Goal: Transaction & Acquisition: Purchase product/service

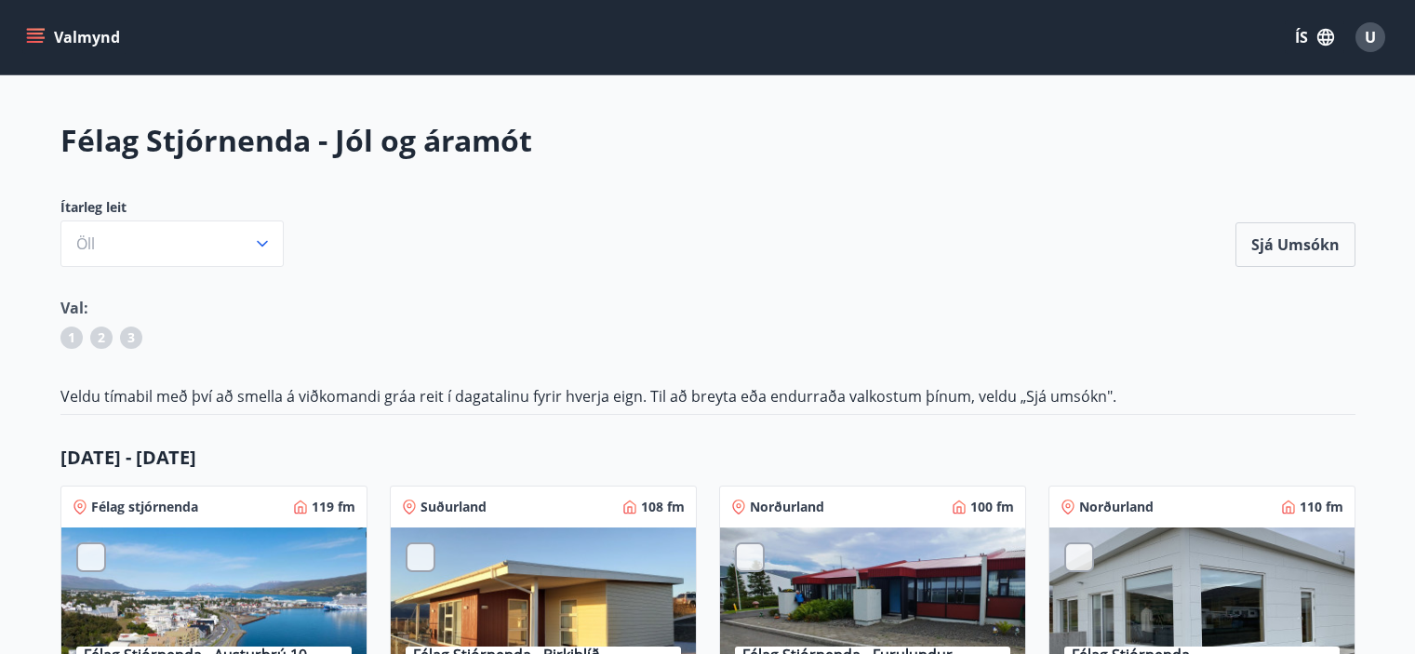
scroll to position [1116, 0]
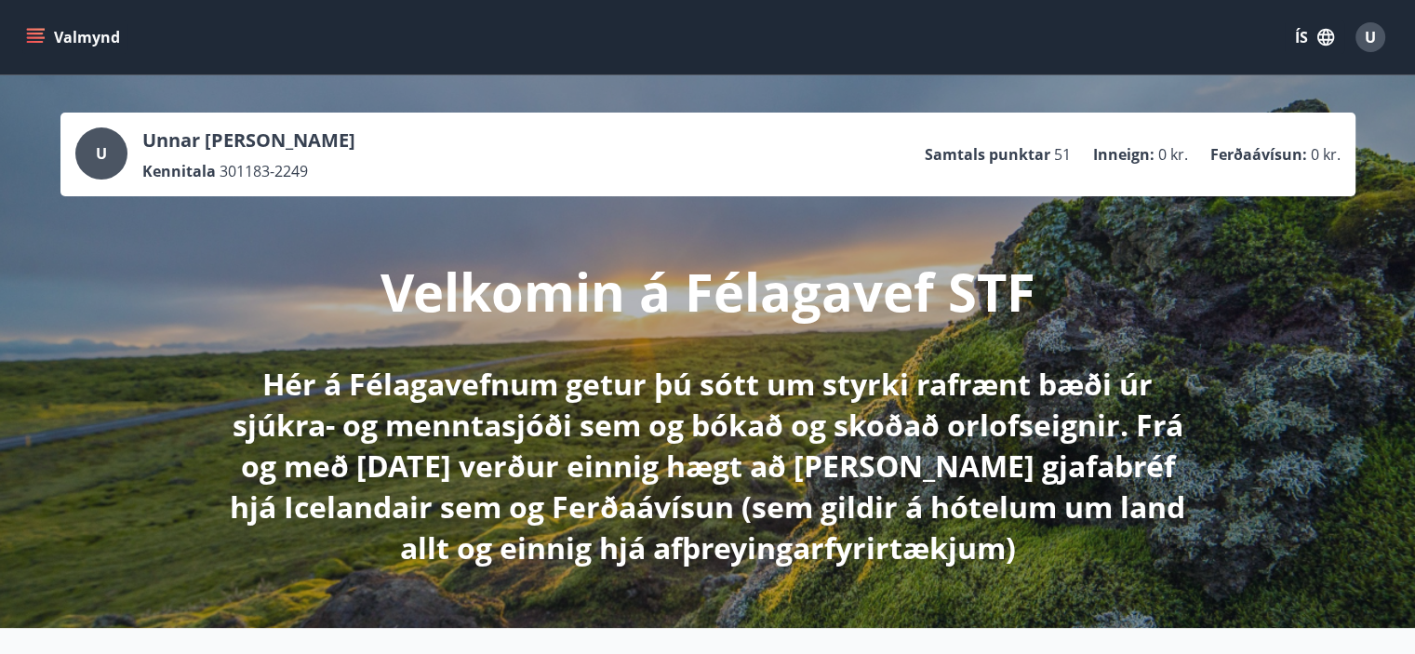
click at [48, 41] on button "Valmynd" at bounding box center [74, 36] width 105 height 33
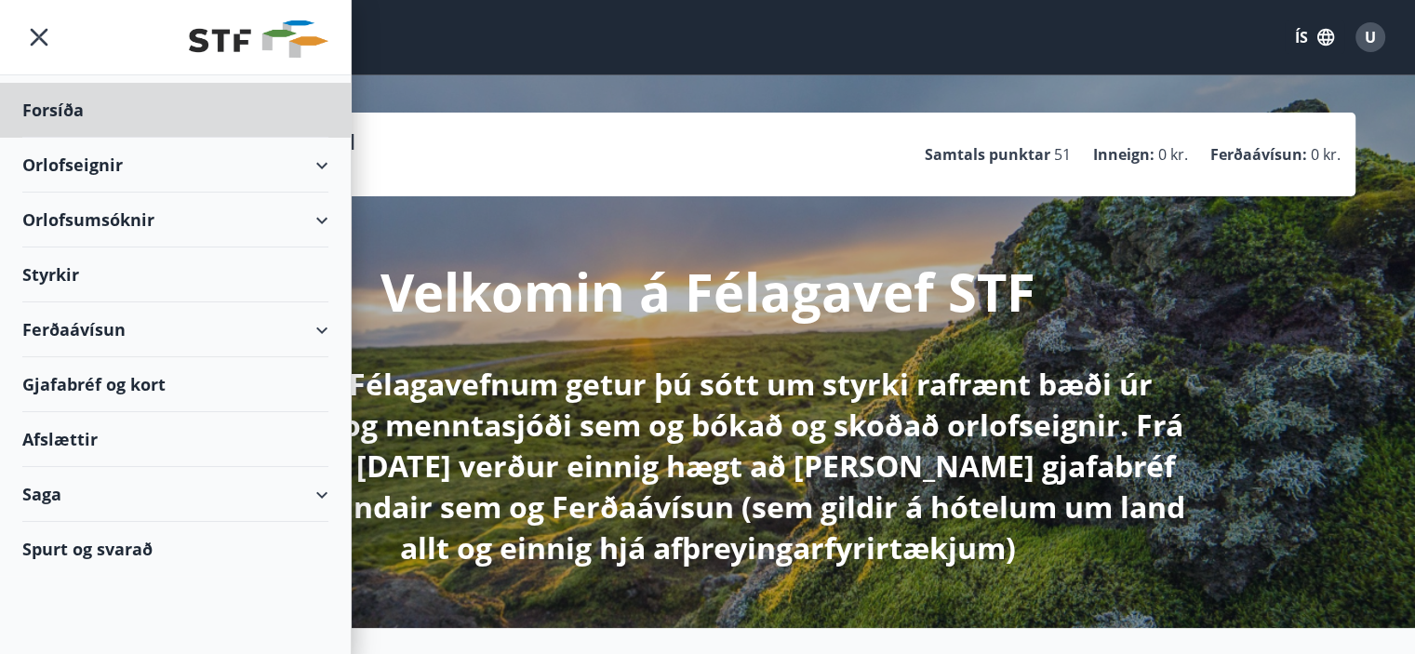
click at [74, 278] on div "Styrkir" at bounding box center [175, 274] width 306 height 55
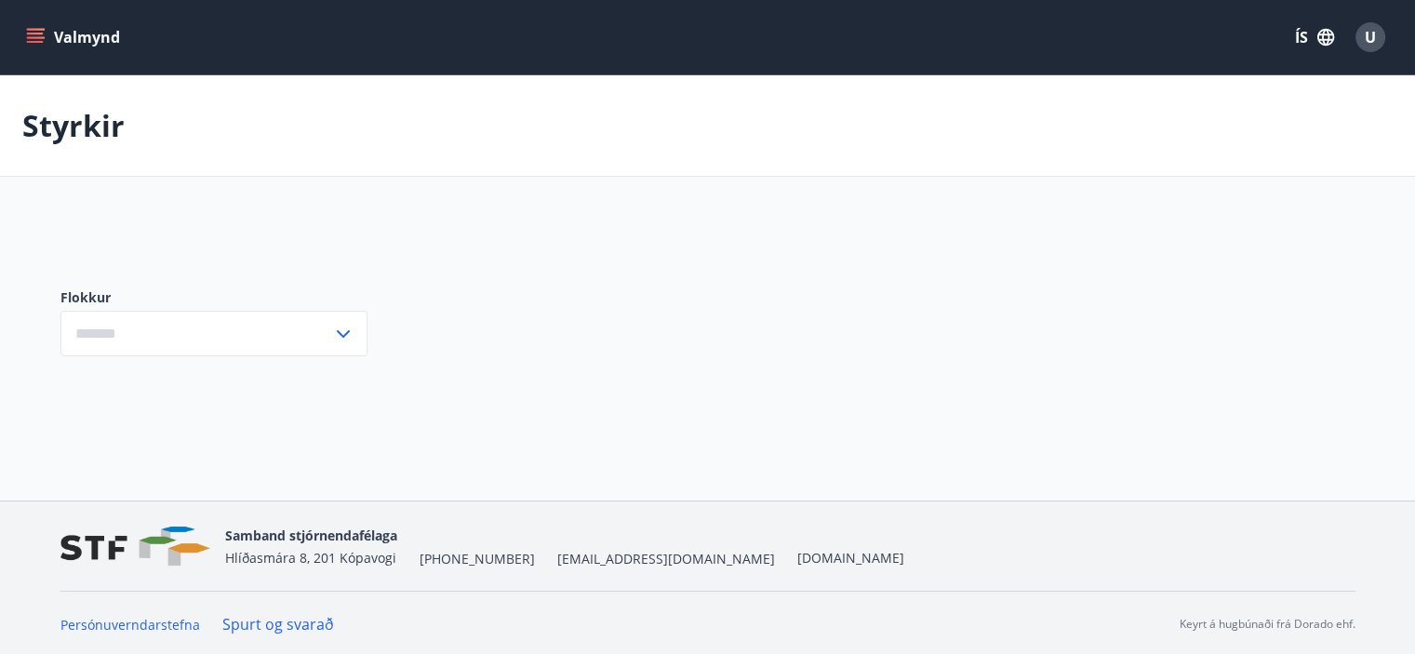
type input "***"
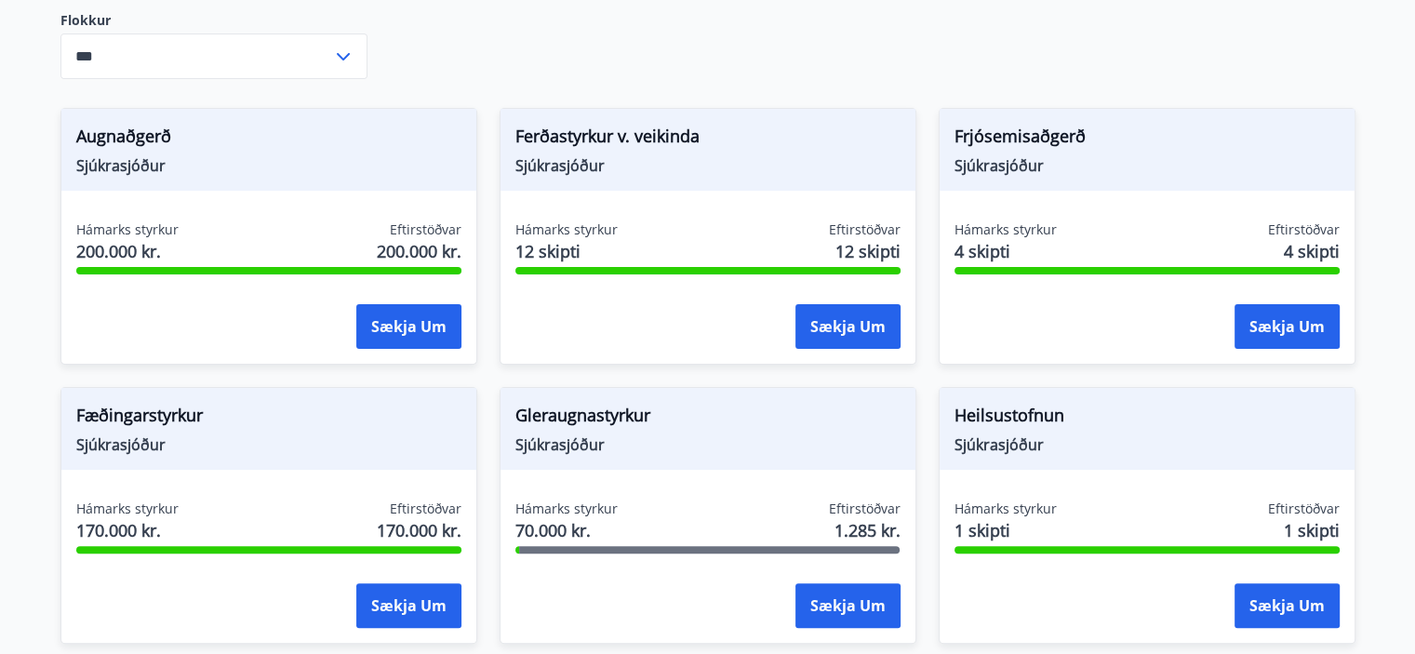
scroll to position [558, 0]
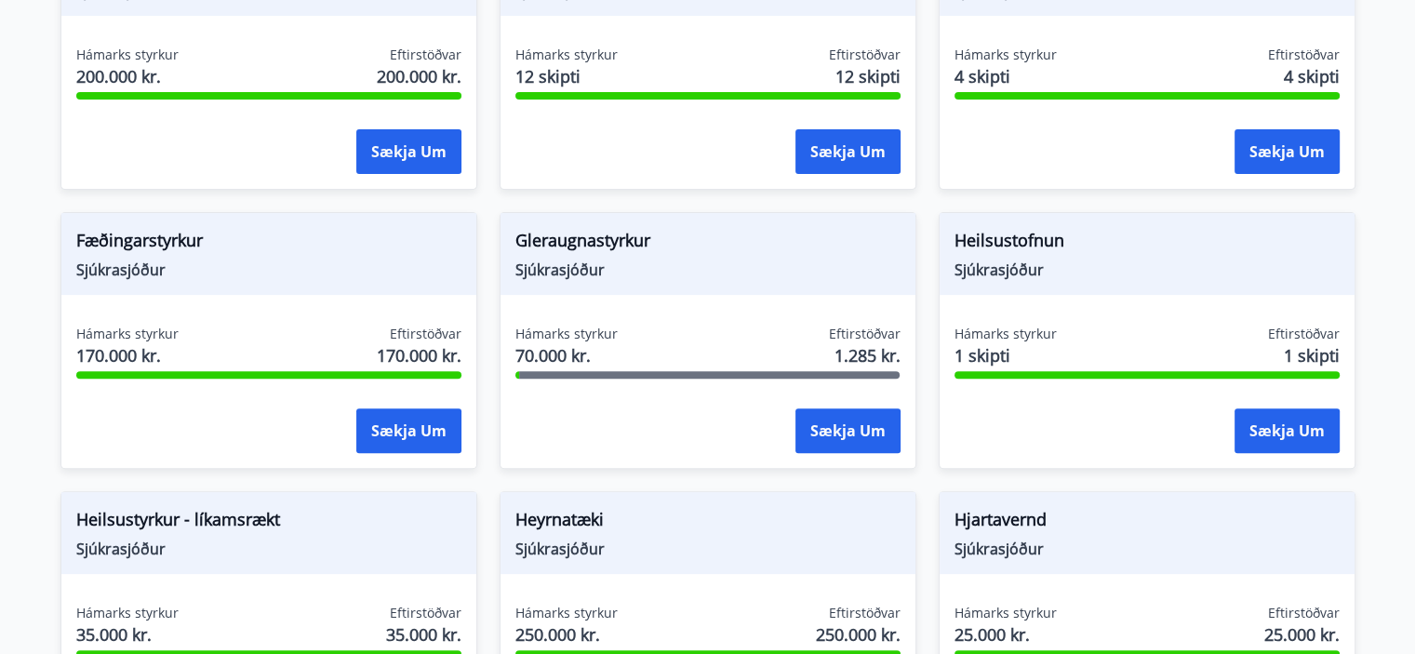
click at [602, 246] on span "Gleraugnastyrkur" at bounding box center [707, 244] width 385 height 32
click at [597, 260] on span "Sjúkrasjóður" at bounding box center [707, 270] width 385 height 20
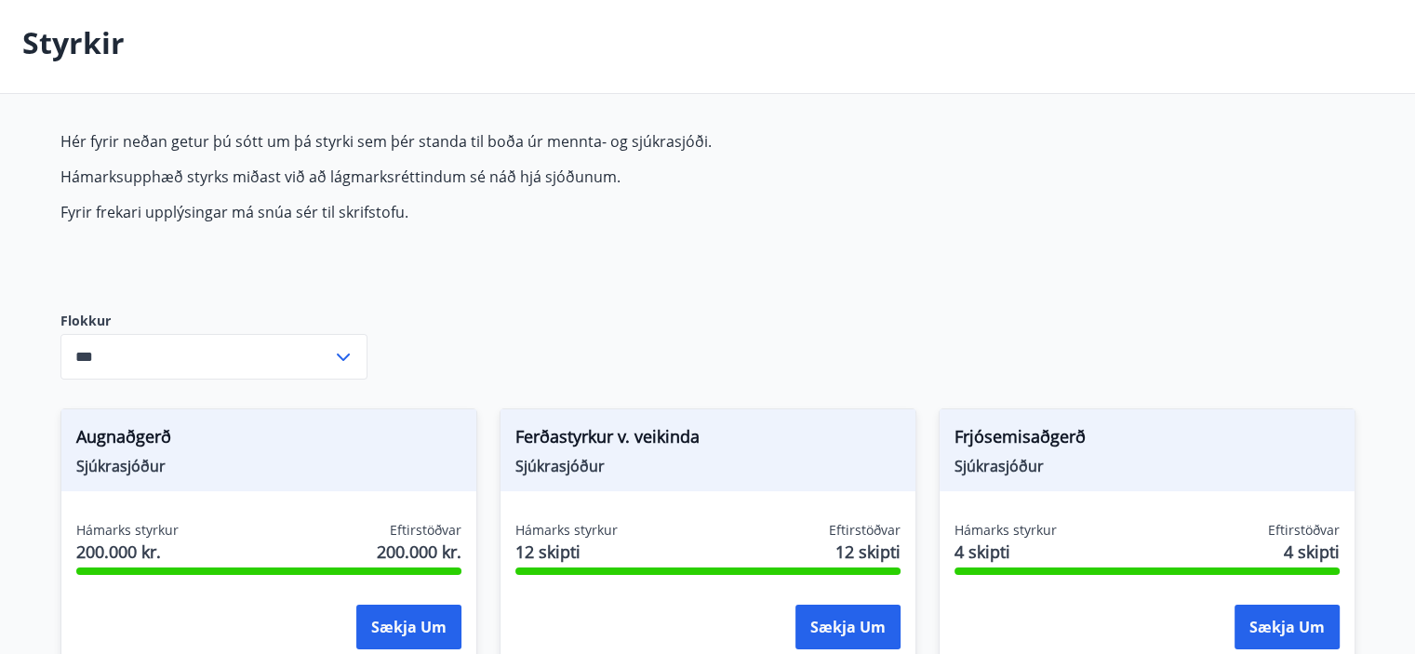
scroll to position [0, 0]
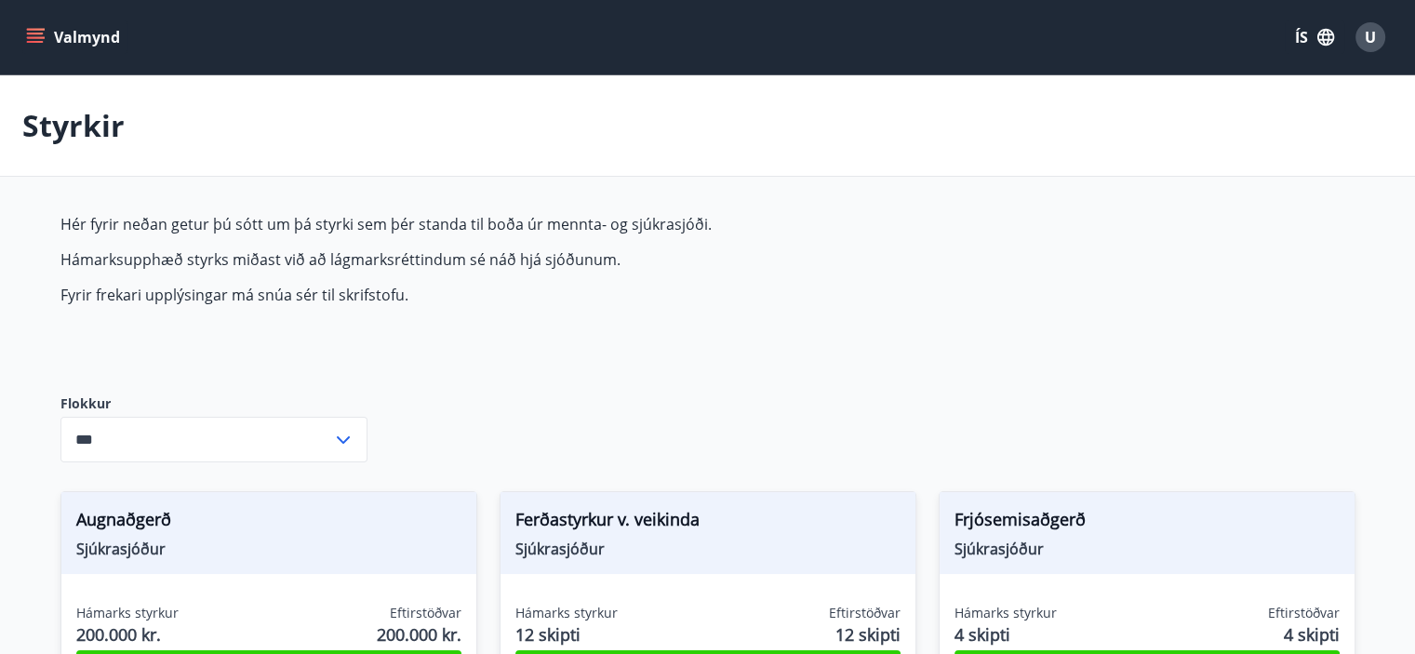
click at [34, 29] on icon "menu" at bounding box center [37, 30] width 20 height 2
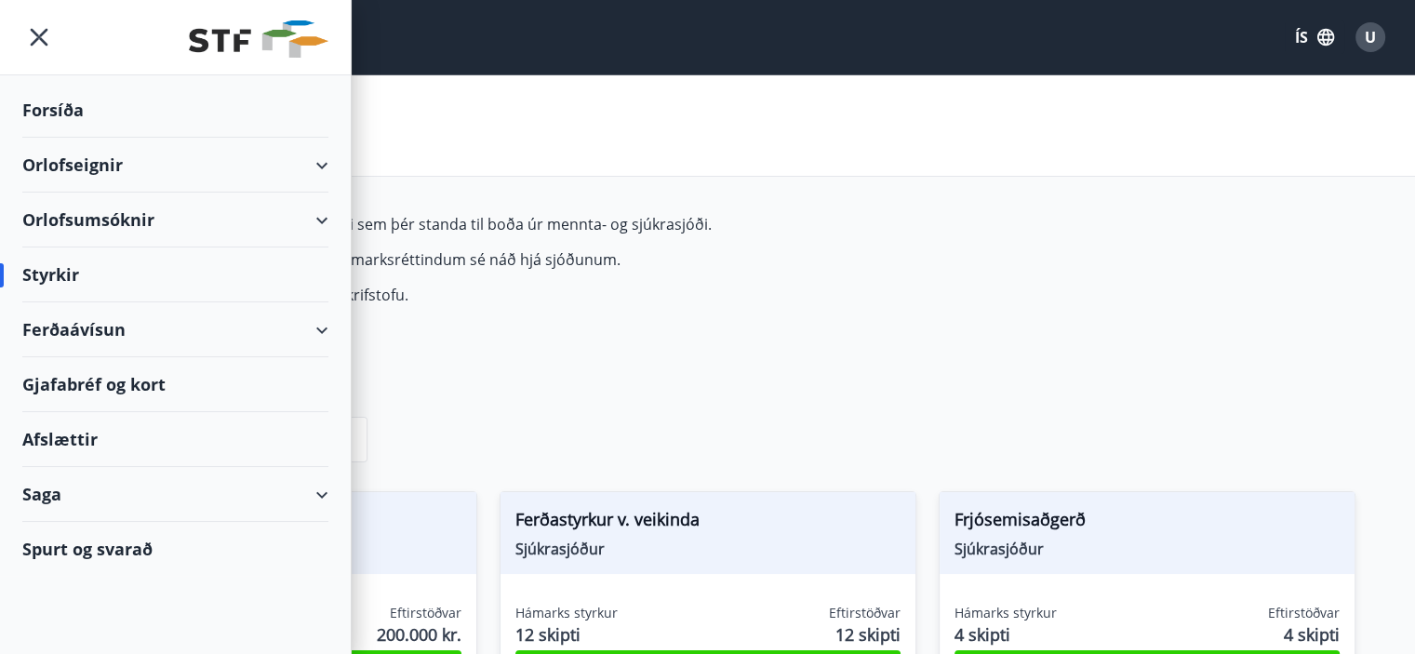
click at [319, 507] on div "Saga" at bounding box center [175, 494] width 306 height 55
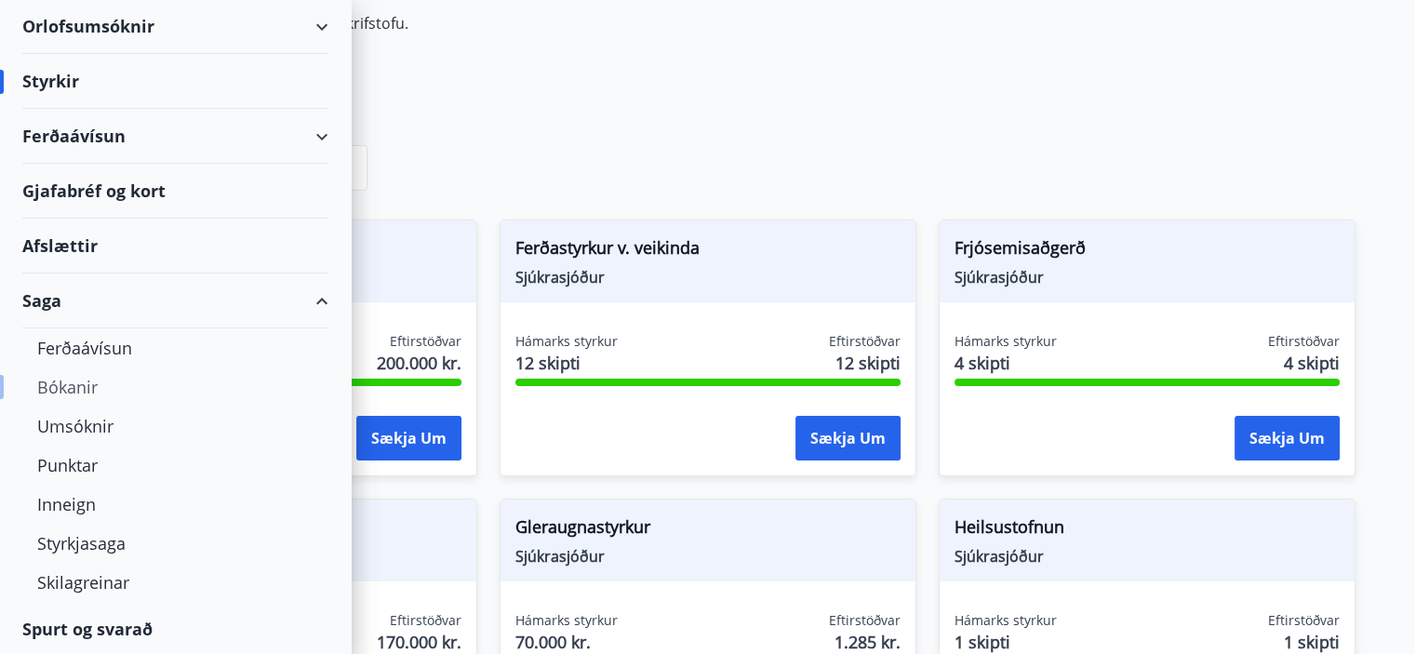
scroll to position [279, 0]
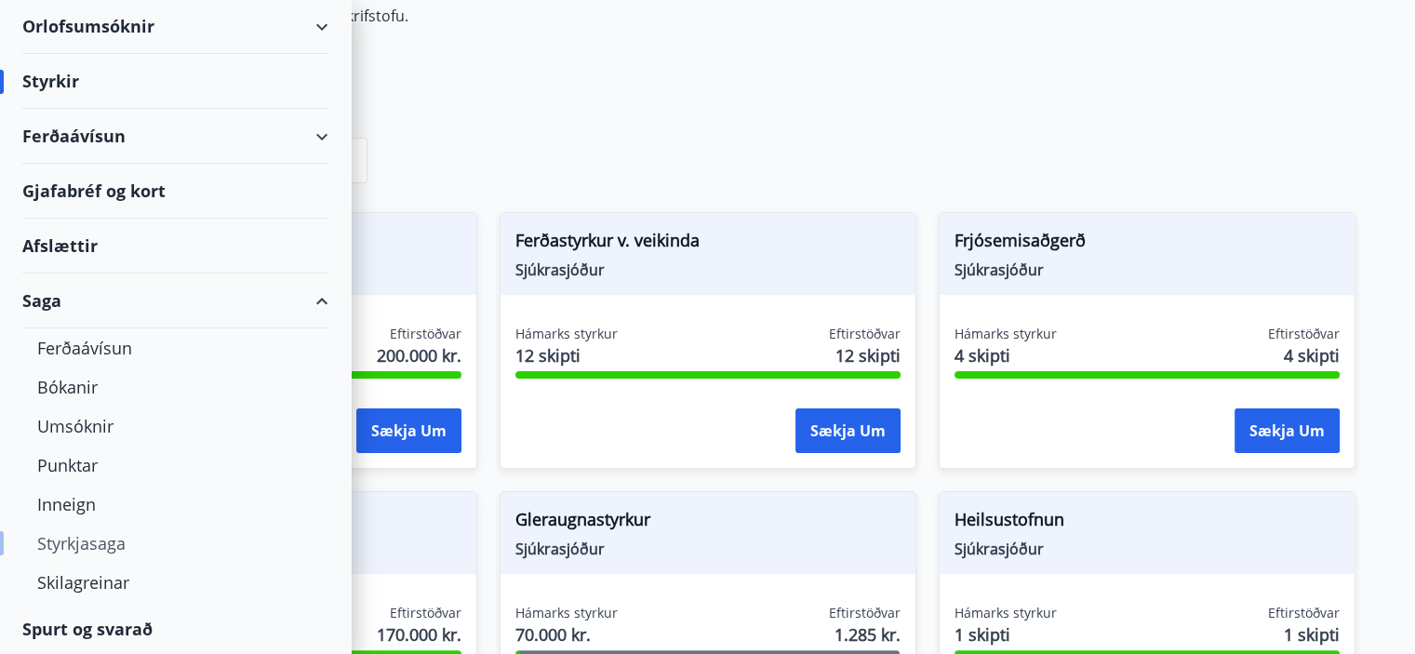
click at [83, 532] on div "Styrkjasaga" at bounding box center [175, 543] width 276 height 39
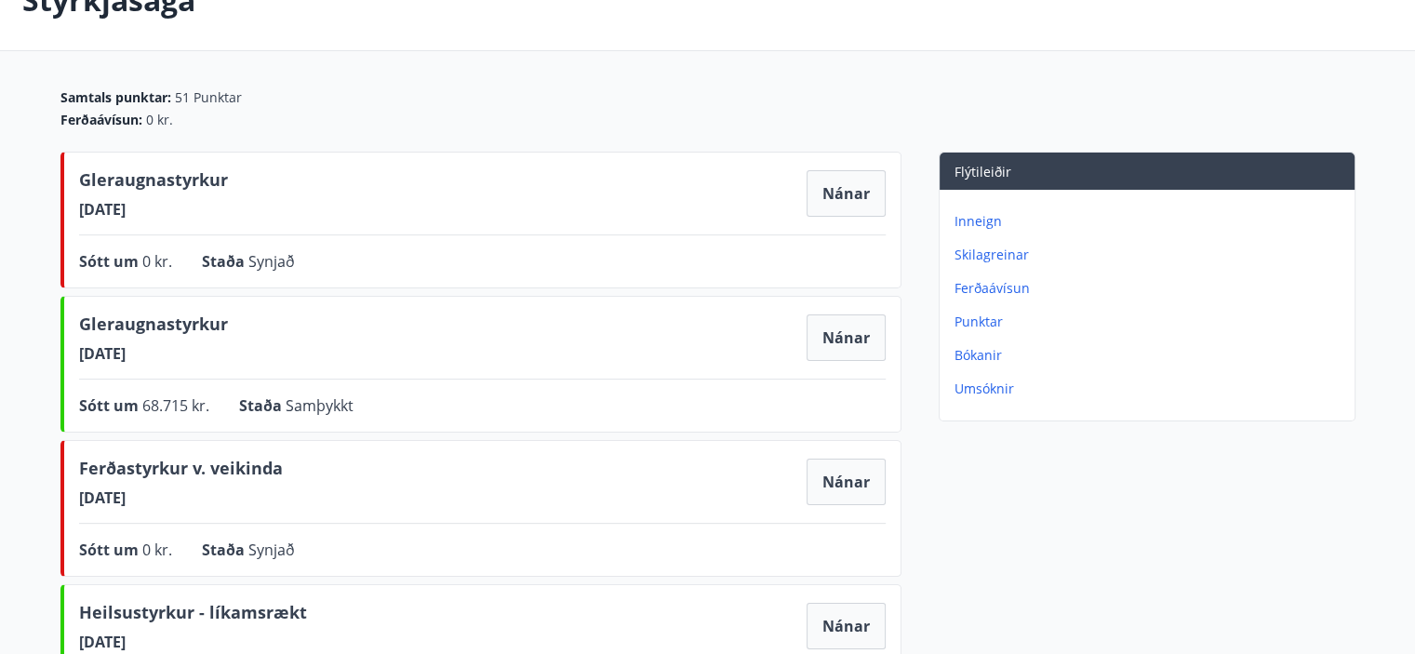
scroll to position [93, 0]
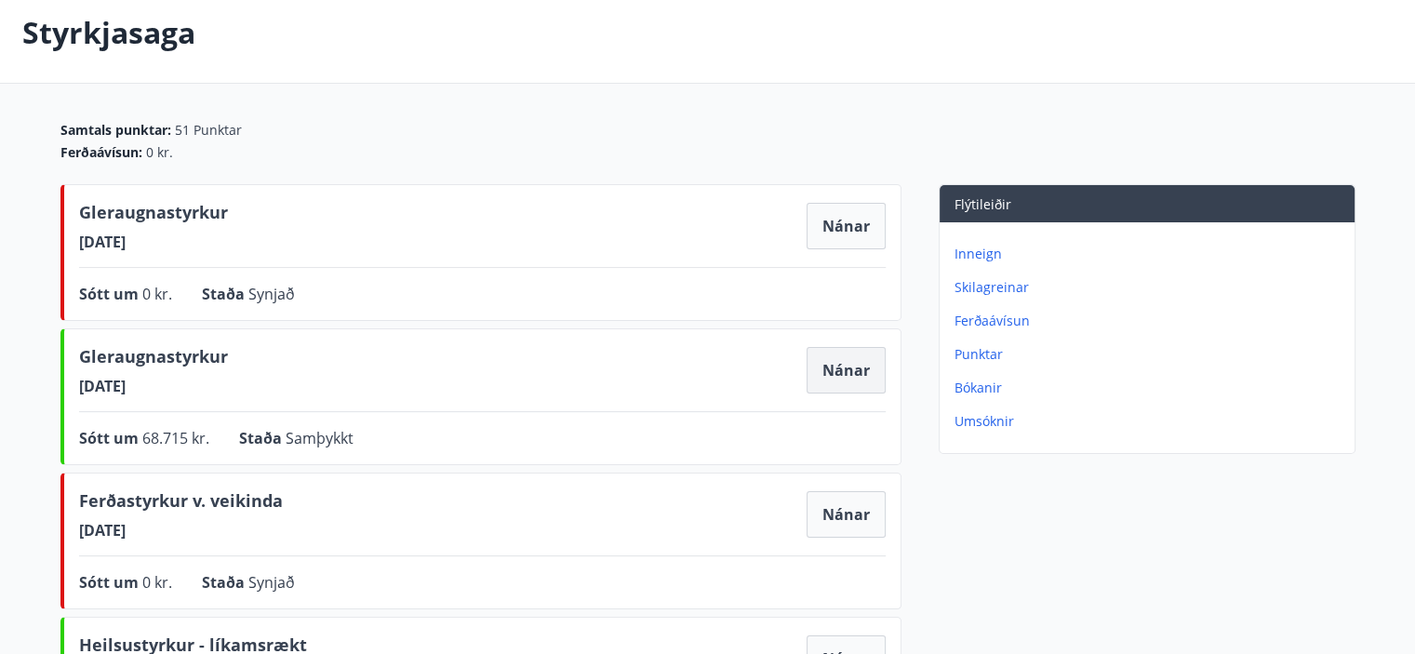
click at [847, 371] on button "Nánar" at bounding box center [846, 370] width 79 height 47
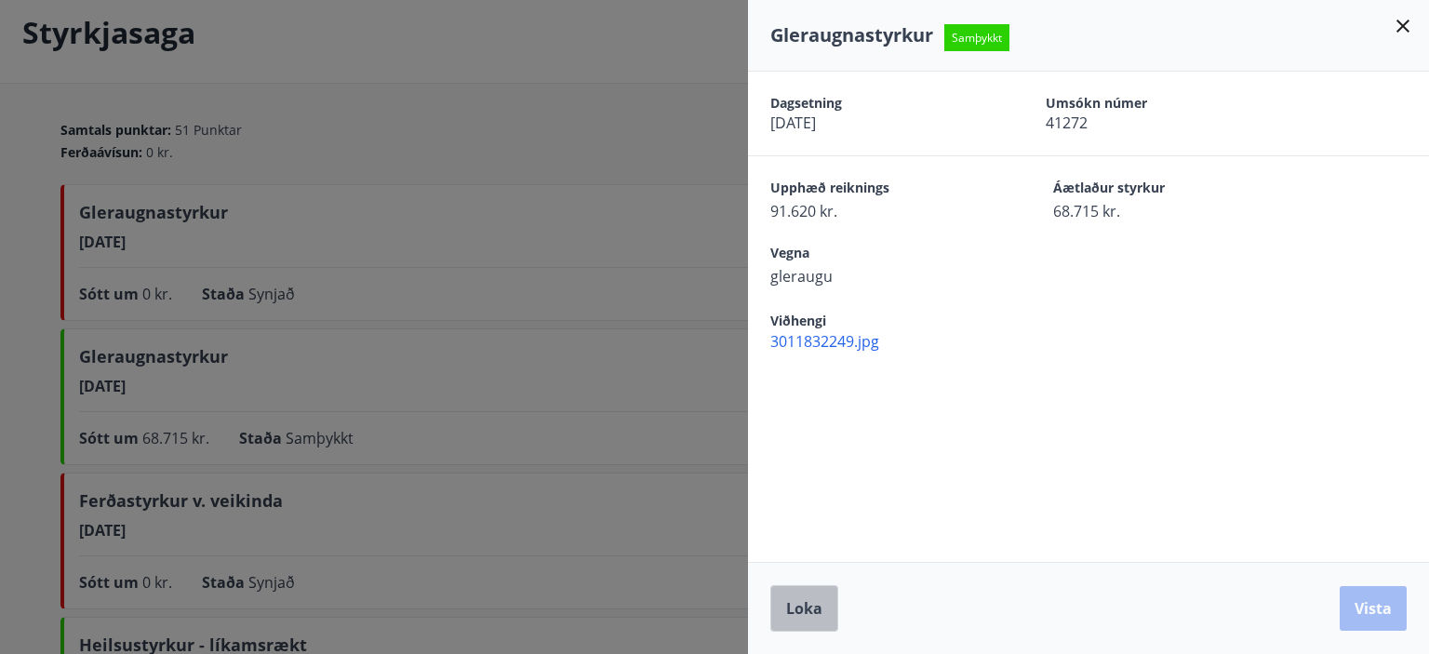
click at [811, 600] on span "Loka" at bounding box center [804, 608] width 36 height 20
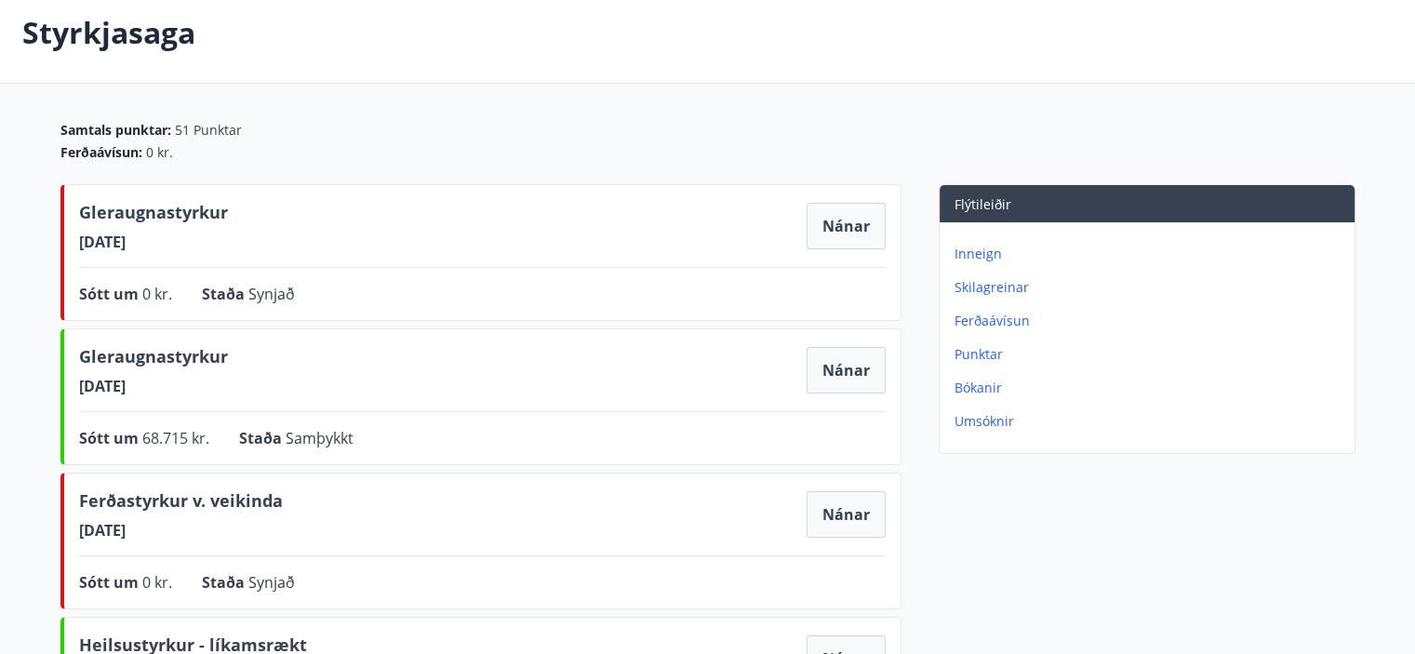
click at [1008, 316] on p "Ferðaávísun" at bounding box center [1151, 321] width 393 height 19
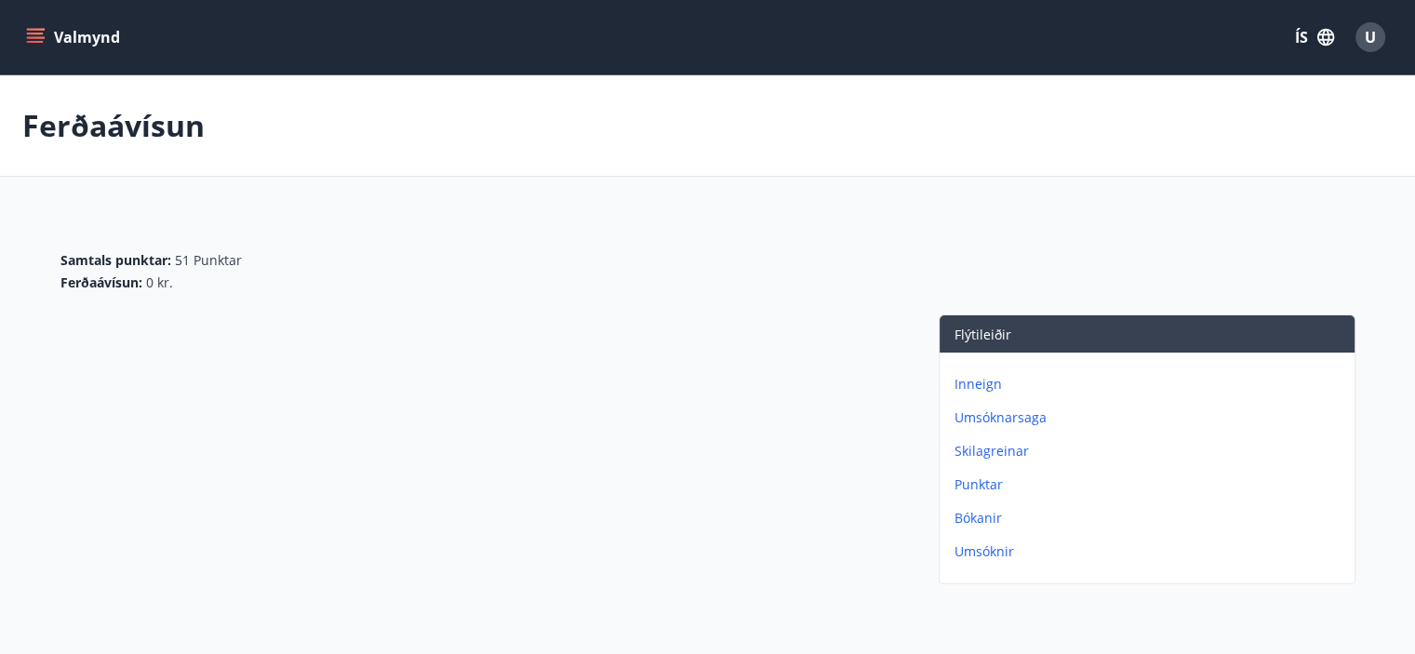
click at [992, 380] on p "Inneign" at bounding box center [1151, 384] width 393 height 19
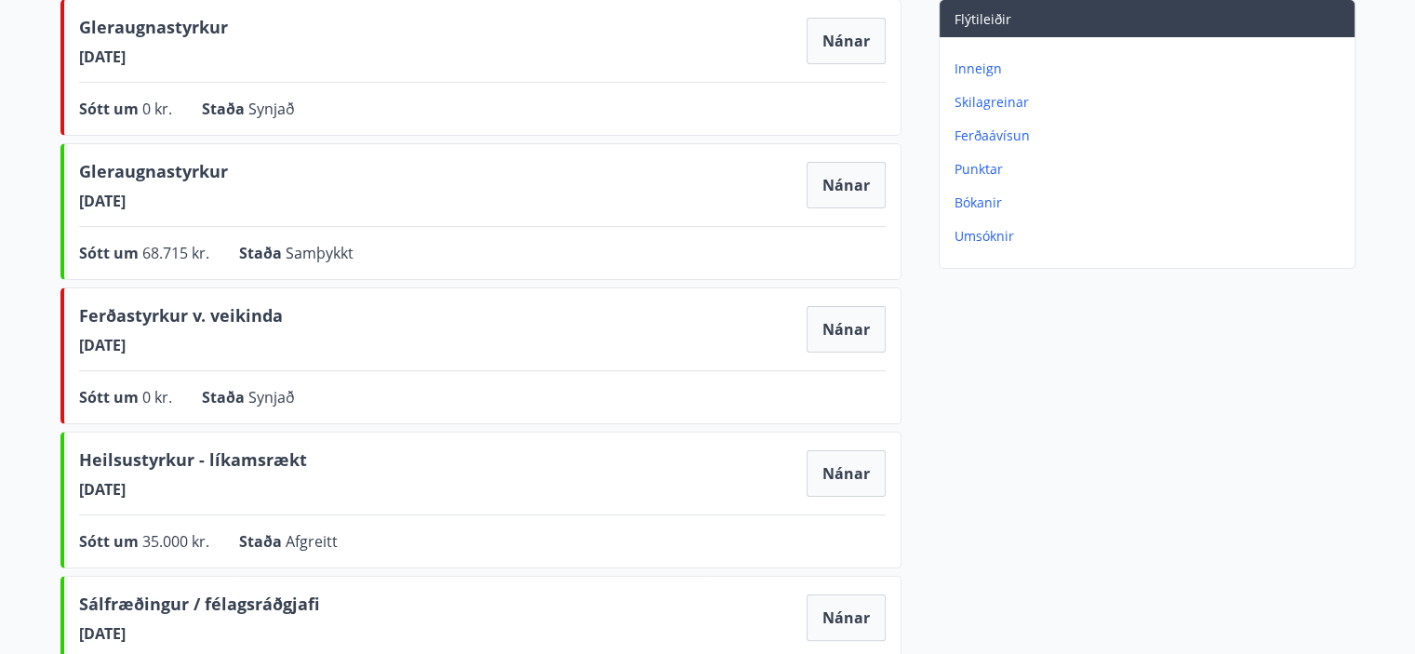
scroll to position [279, 0]
click at [863, 61] on button "Nánar" at bounding box center [846, 40] width 79 height 47
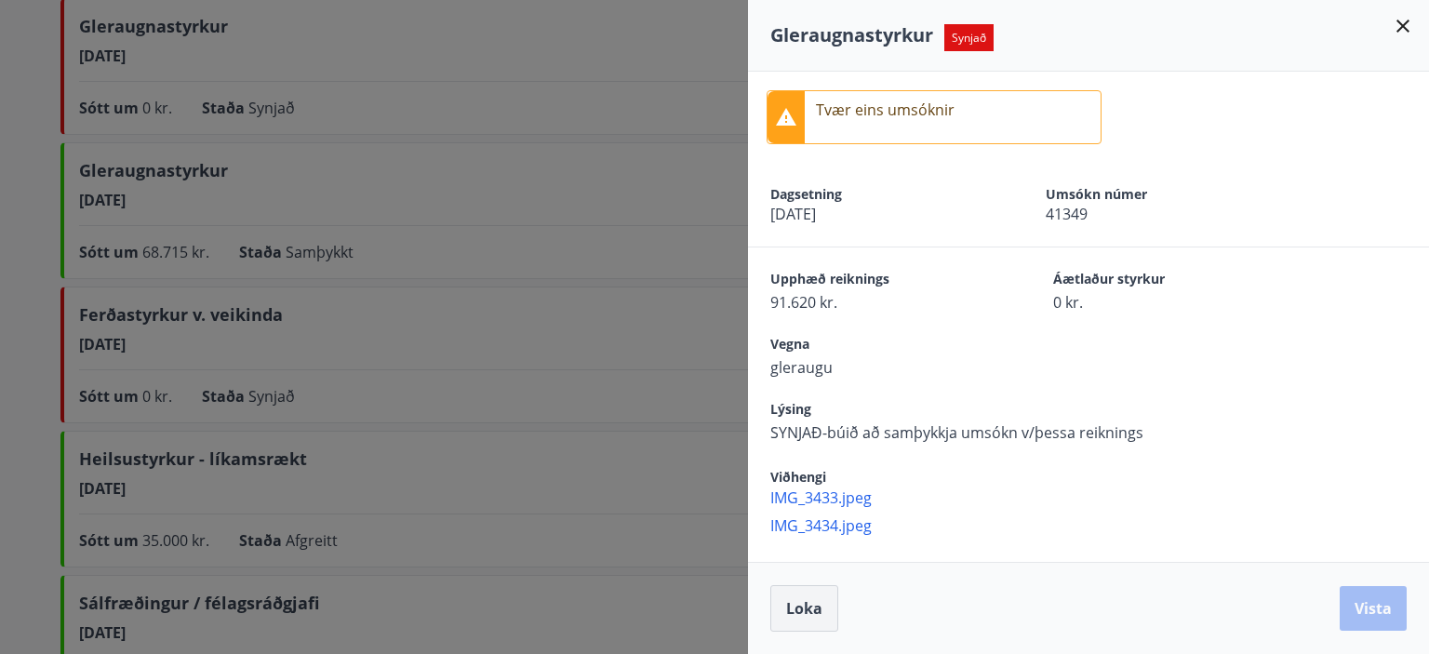
click at [810, 609] on span "Loka" at bounding box center [804, 608] width 36 height 20
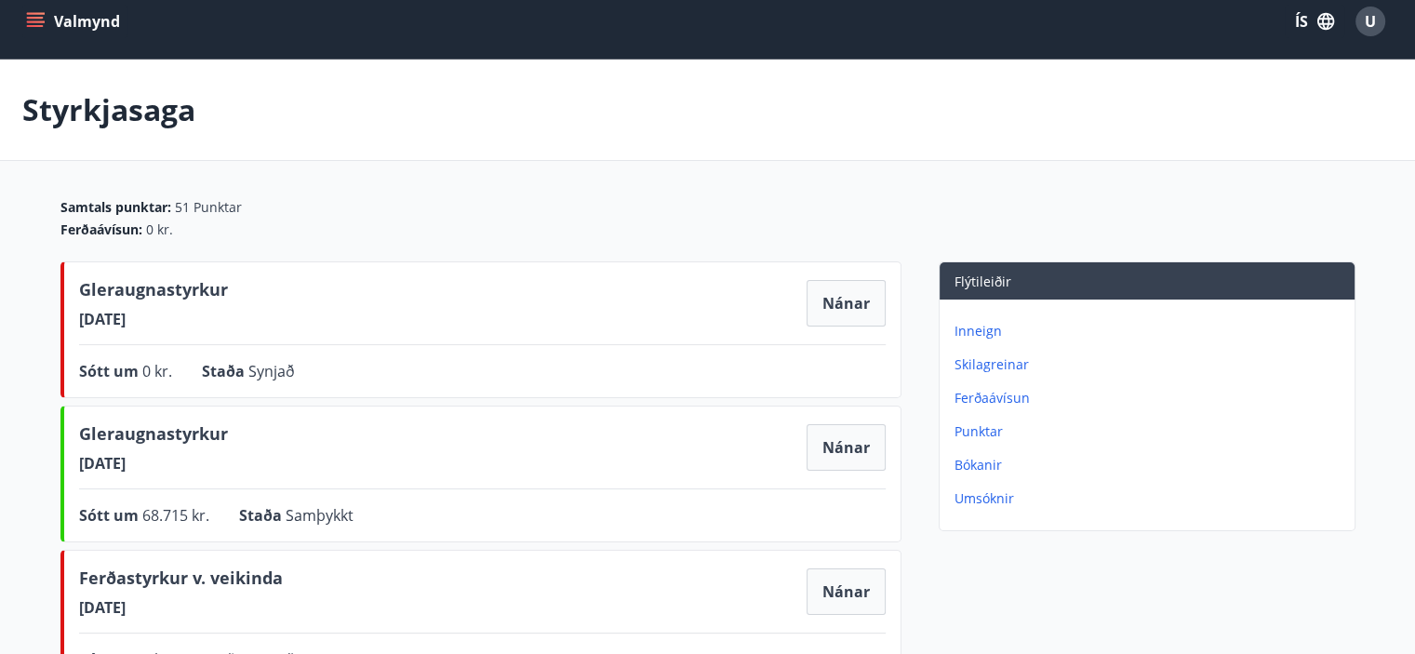
scroll to position [0, 0]
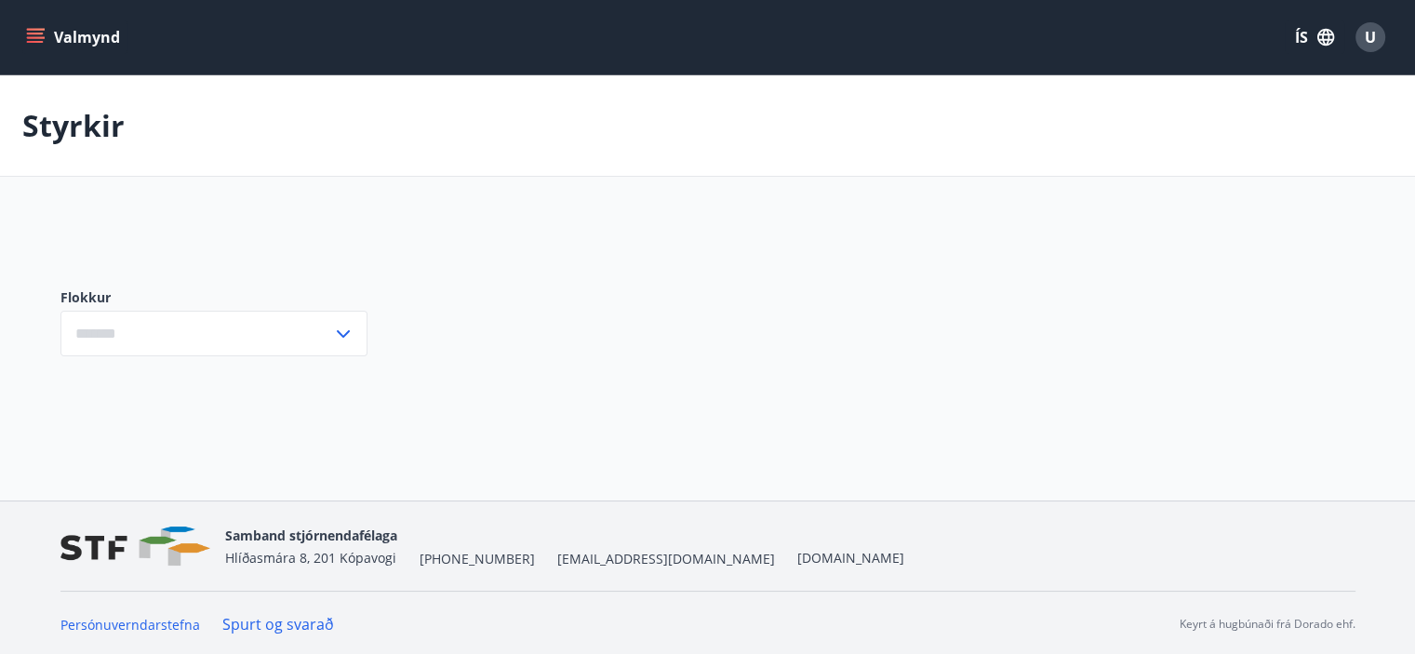
scroll to position [2, 0]
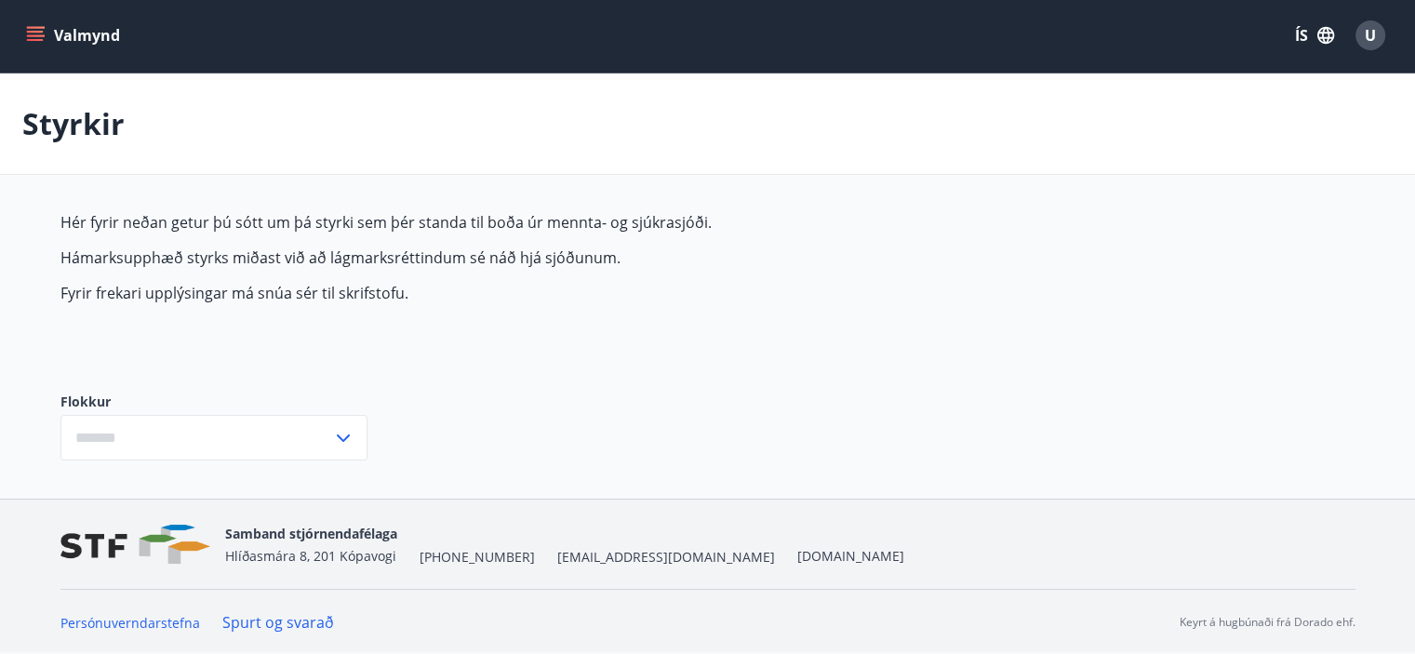
type input "***"
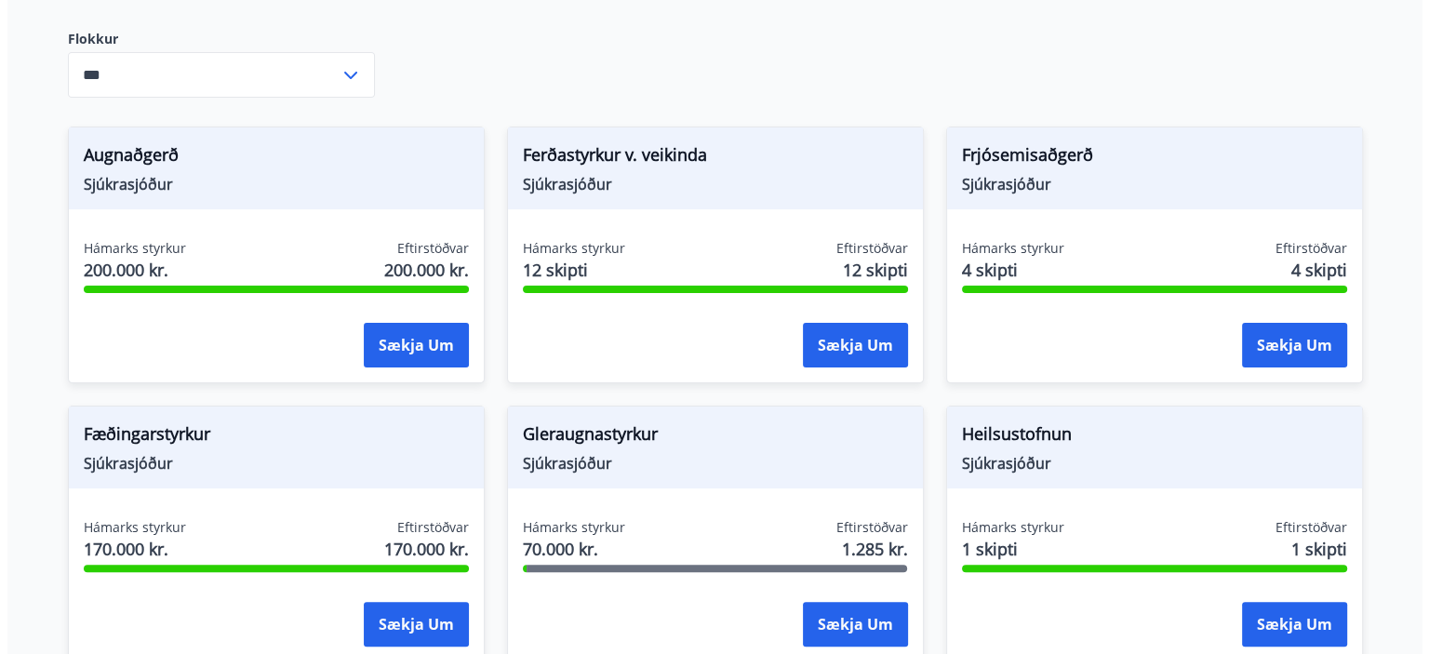
scroll to position [372, 0]
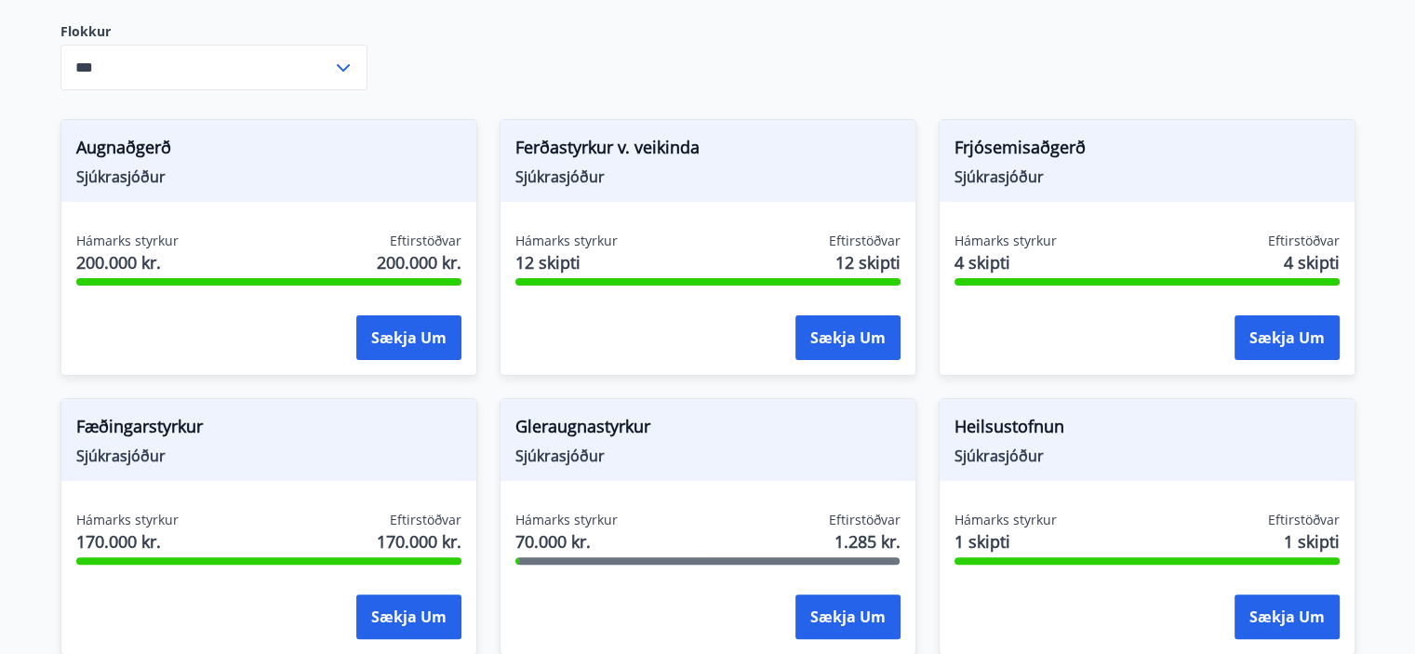
click at [849, 251] on span "12 skipti" at bounding box center [867, 262] width 65 height 24
click at [834, 336] on button "Sækja um" at bounding box center [847, 337] width 105 height 45
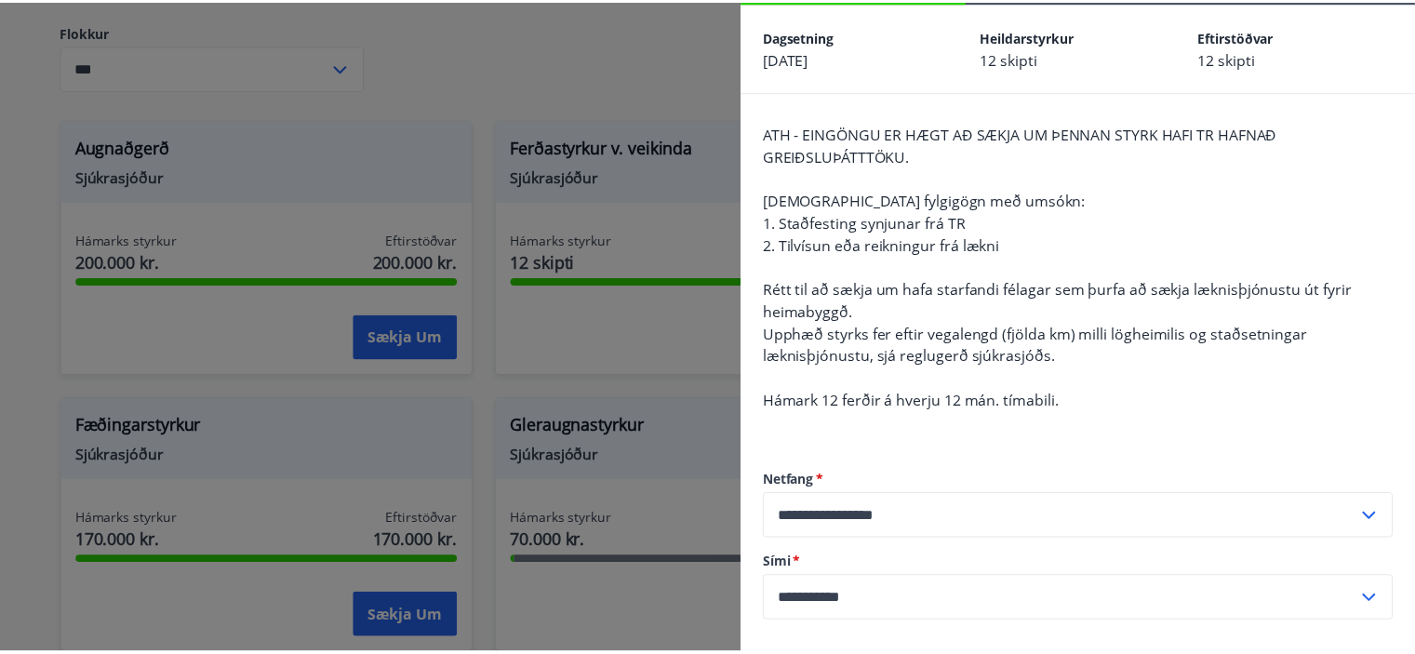
scroll to position [0, 0]
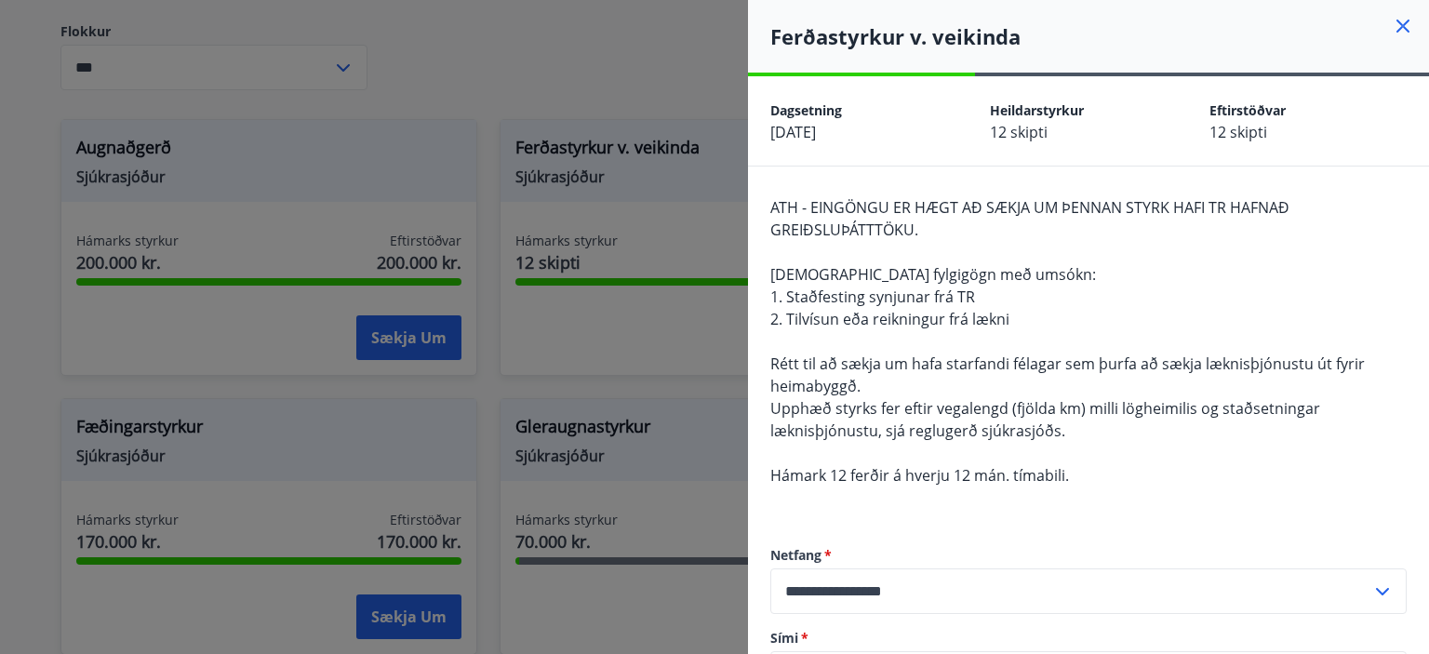
click at [1397, 32] on icon at bounding box center [1403, 26] width 22 height 22
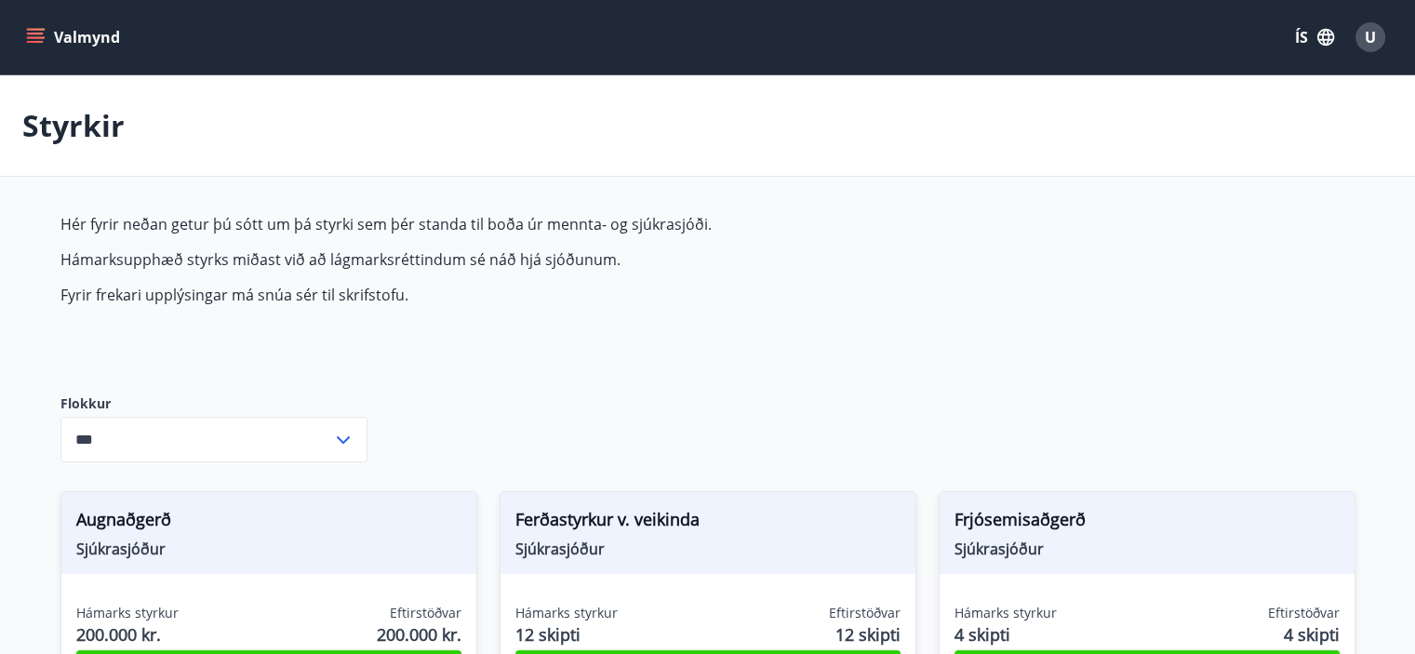
click at [41, 24] on button "Valmynd" at bounding box center [74, 36] width 105 height 33
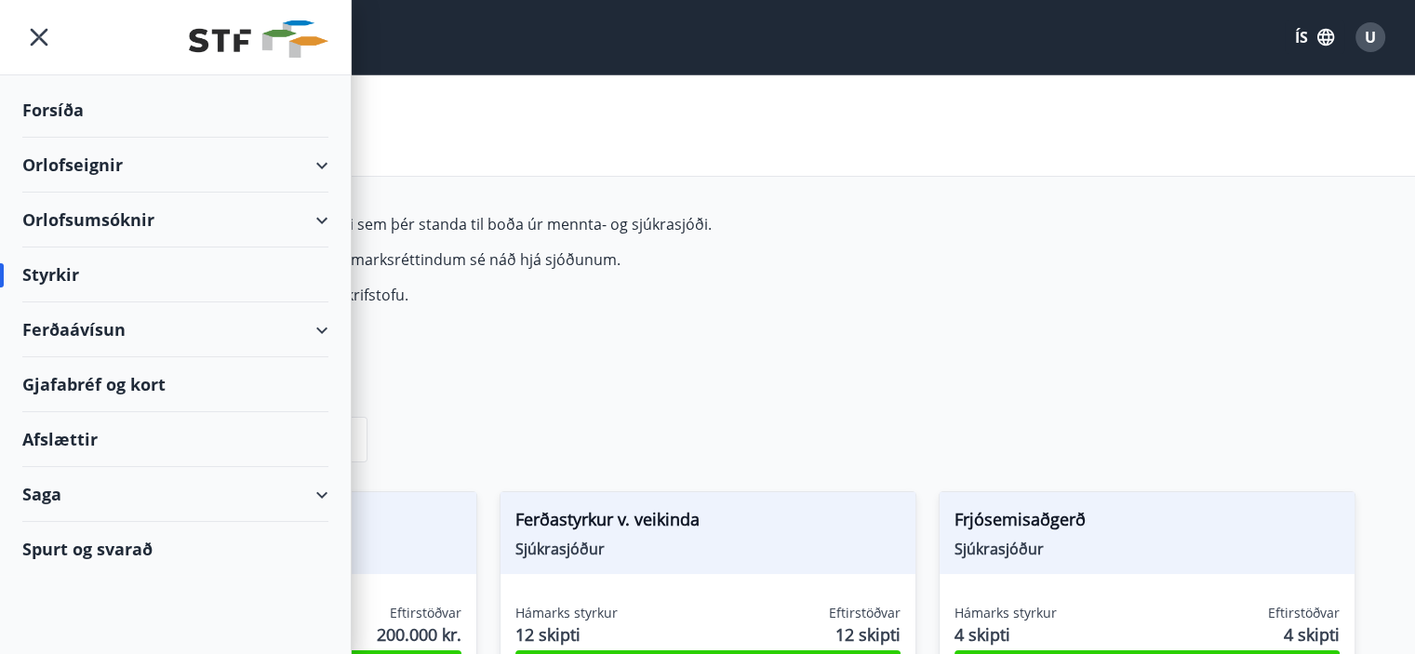
click at [319, 334] on div "Ferðaávísun" at bounding box center [175, 329] width 306 height 55
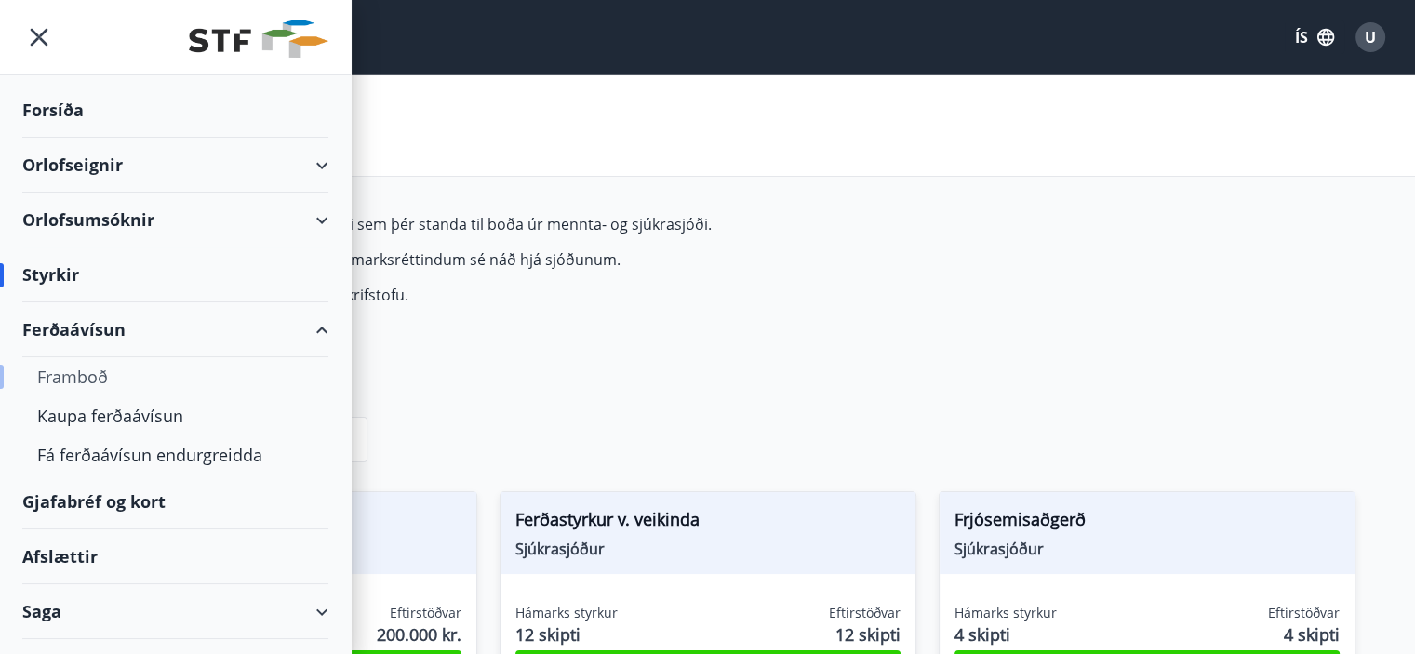
click at [100, 375] on div "Framboð" at bounding box center [175, 376] width 276 height 39
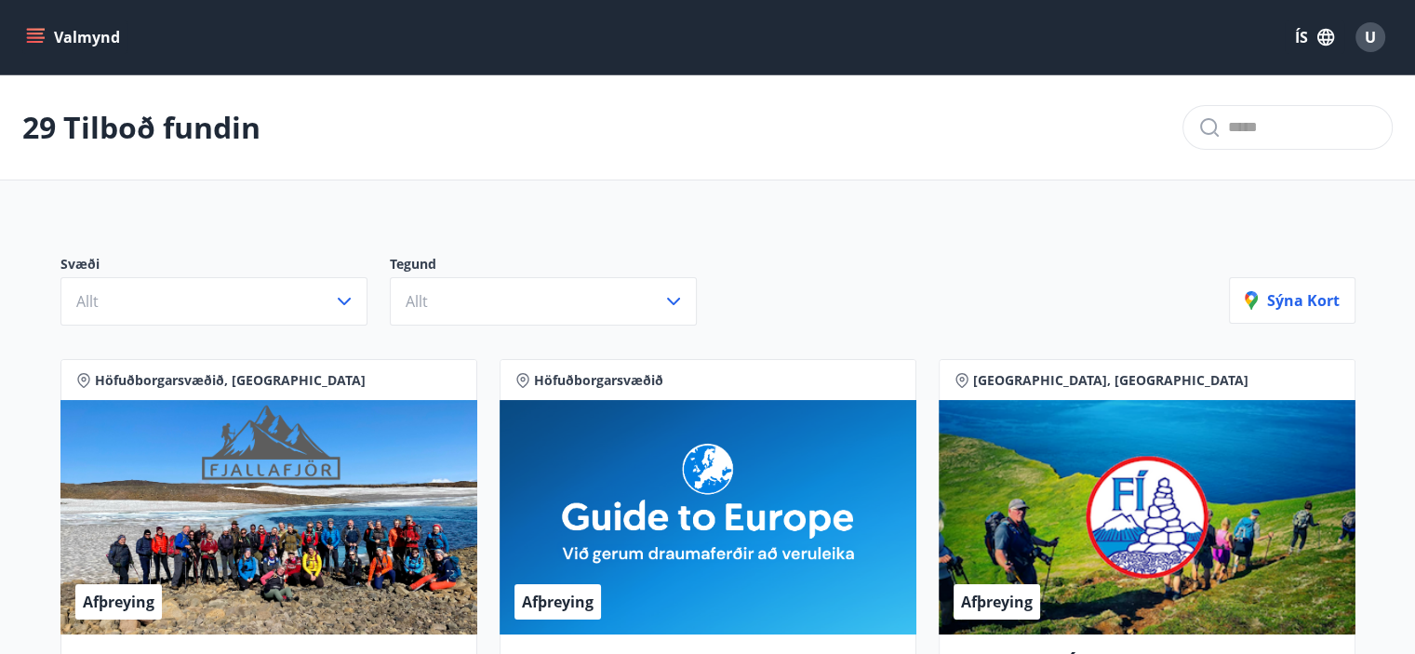
click at [47, 42] on button "Valmynd" at bounding box center [74, 36] width 105 height 33
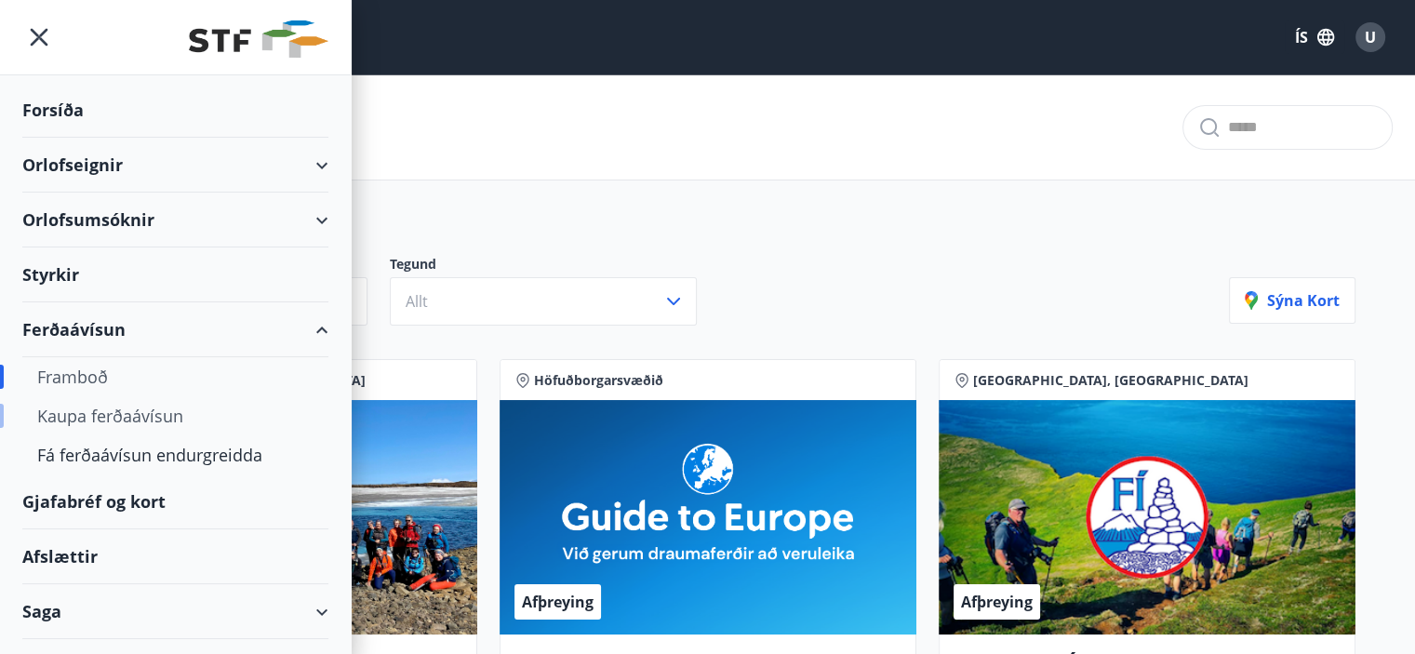
click at [160, 419] on div "Kaupa ferðaávísun" at bounding box center [175, 415] width 276 height 39
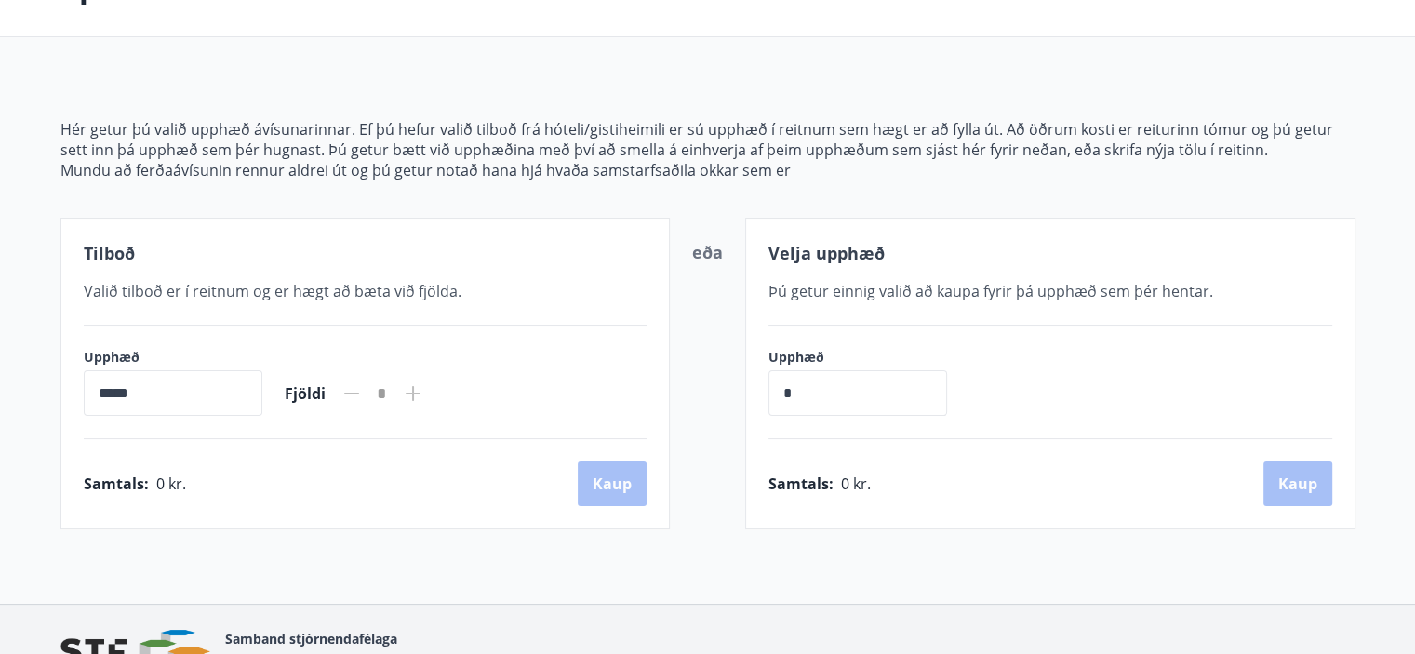
scroll to position [243, 0]
